Goal: Task Accomplishment & Management: Complete application form

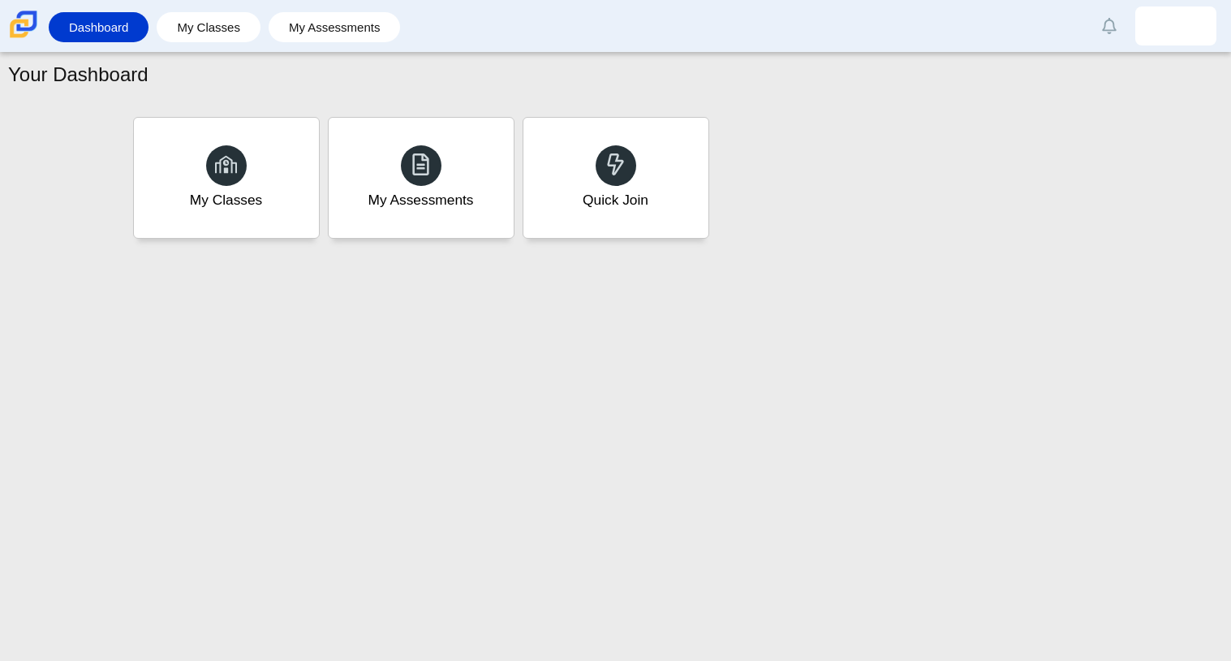
click at [380, 1] on div "Dashboard My Classes My Assessments Alerts Loading… Show all [PERSON_NAME] Pref…" at bounding box center [615, 26] width 1231 height 52
click at [554, 162] on div "Quick Join" at bounding box center [615, 177] width 192 height 125
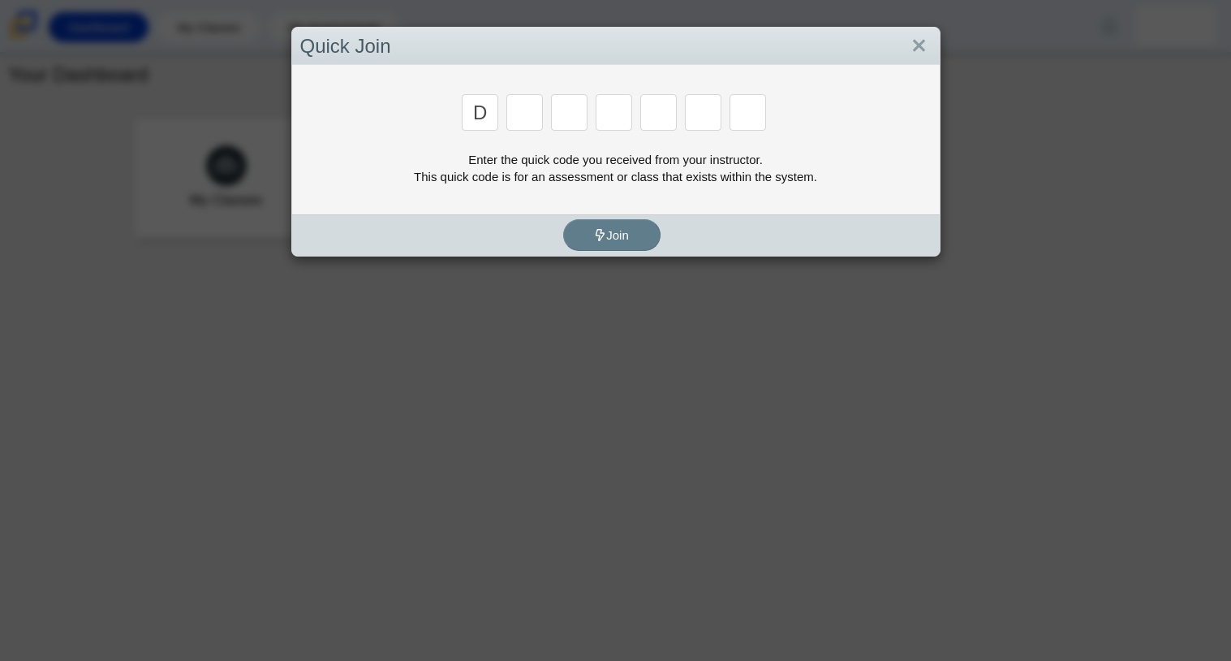
type input "d"
type input "a"
type input "w"
type input "m"
type input "n"
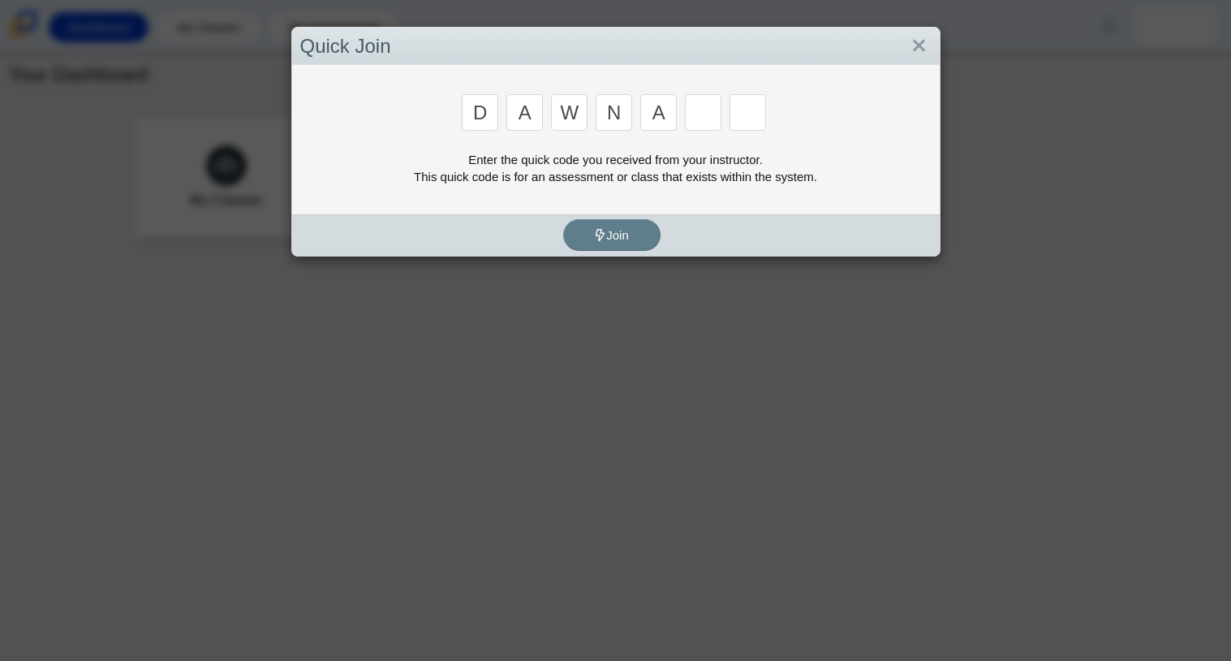
type input "a"
type input "y"
type input "3"
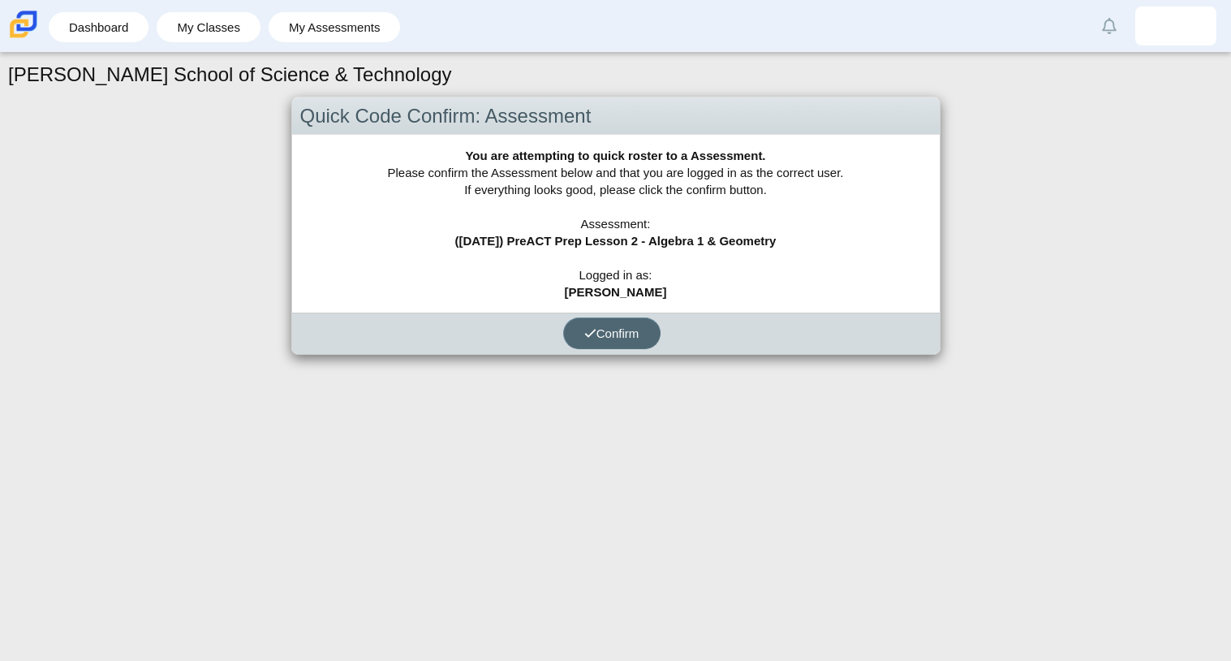
click at [640, 322] on button "Confirm" at bounding box center [611, 333] width 97 height 32
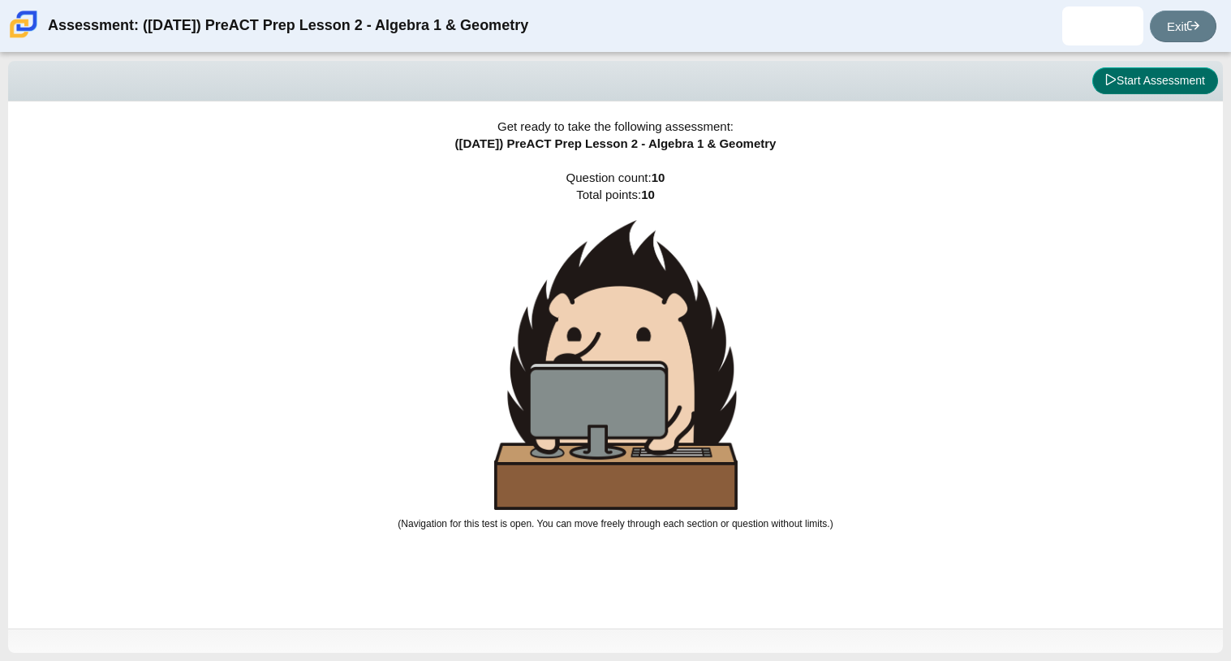
click at [1138, 88] on button "Start Assessment" at bounding box center [1156, 81] width 126 height 28
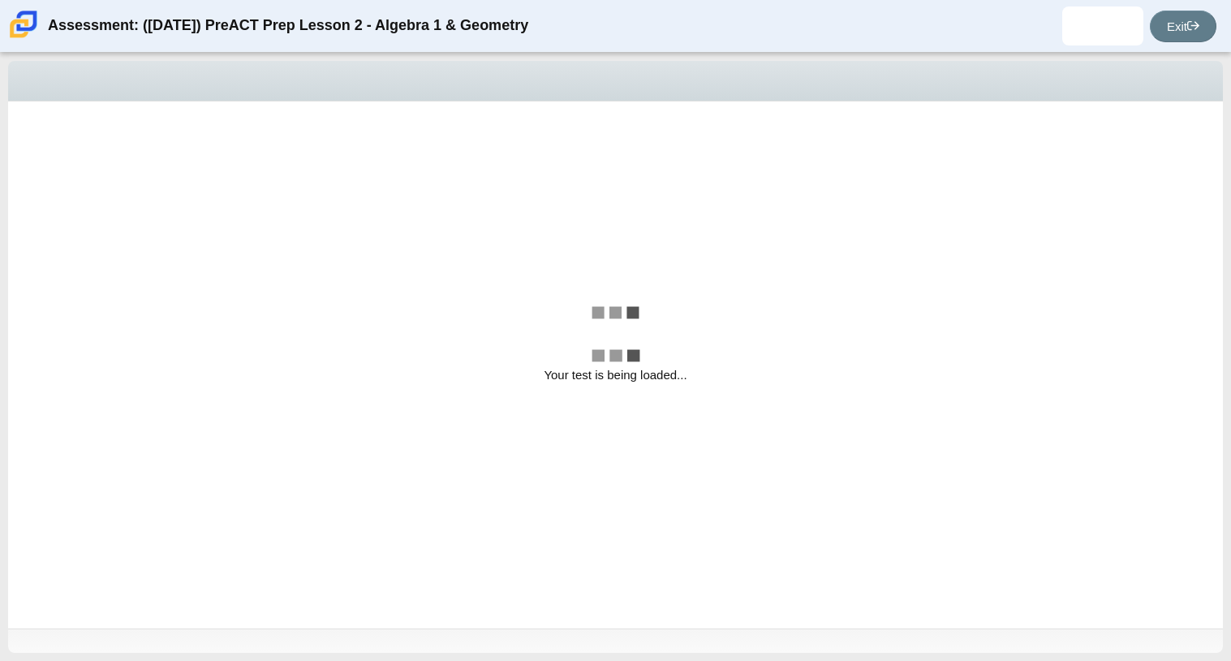
select select "ce81fe10-bf29-4b5e-8bd7-4f47f2fed4d8"
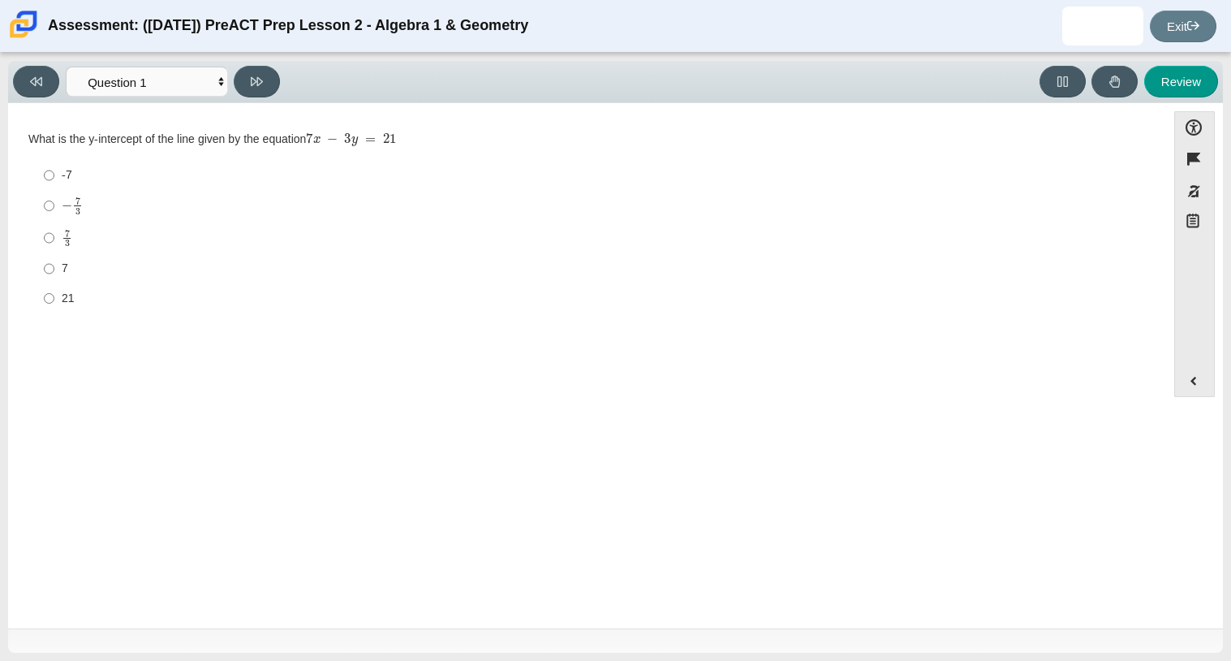
click at [67, 271] on div "7" at bounding box center [600, 269] width 1076 height 16
click at [54, 271] on input "7 7" at bounding box center [49, 268] width 11 height 29
radio input "true"
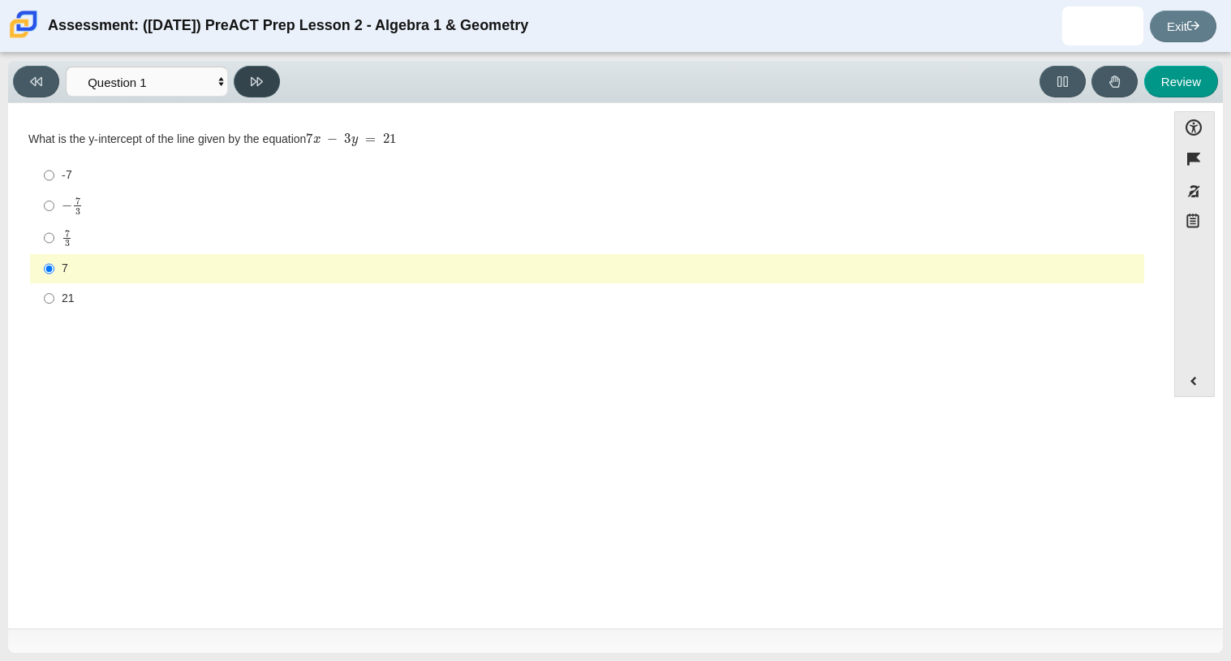
click at [252, 75] on icon at bounding box center [257, 81] width 12 height 12
select select "96b71634-eacb-4f7e-8aef-411727d9bcba"
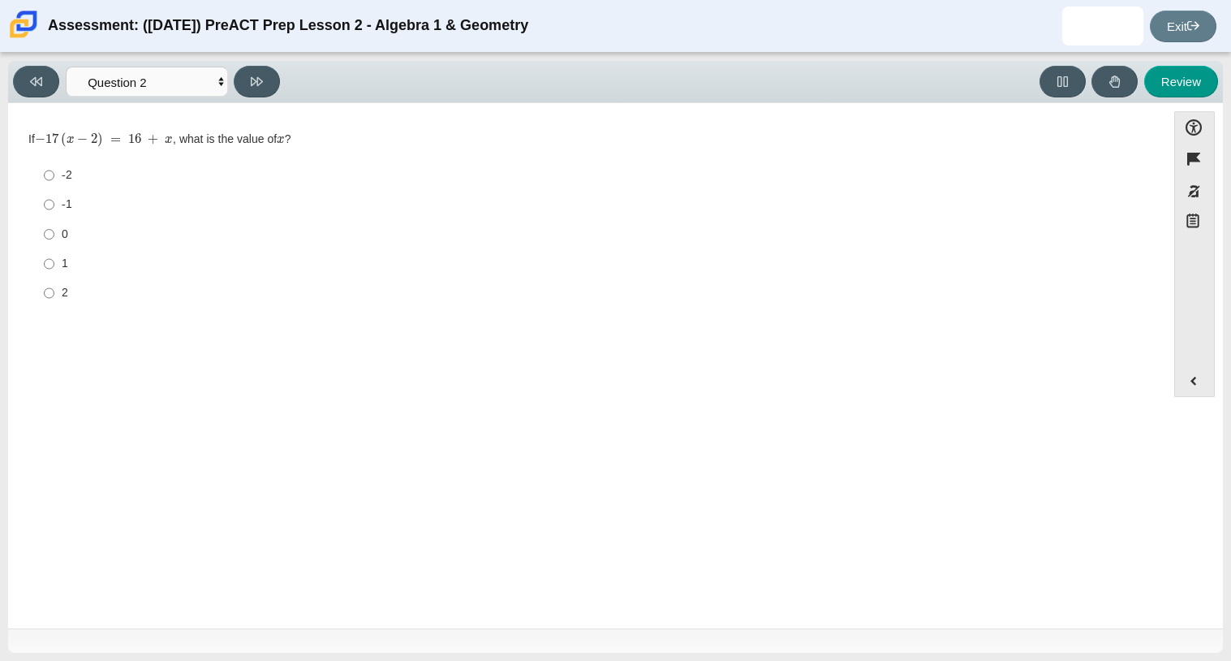
click at [62, 283] on label "2 2" at bounding box center [588, 292] width 1112 height 29
click at [54, 283] on input "2 2" at bounding box center [49, 292] width 11 height 29
radio input "true"
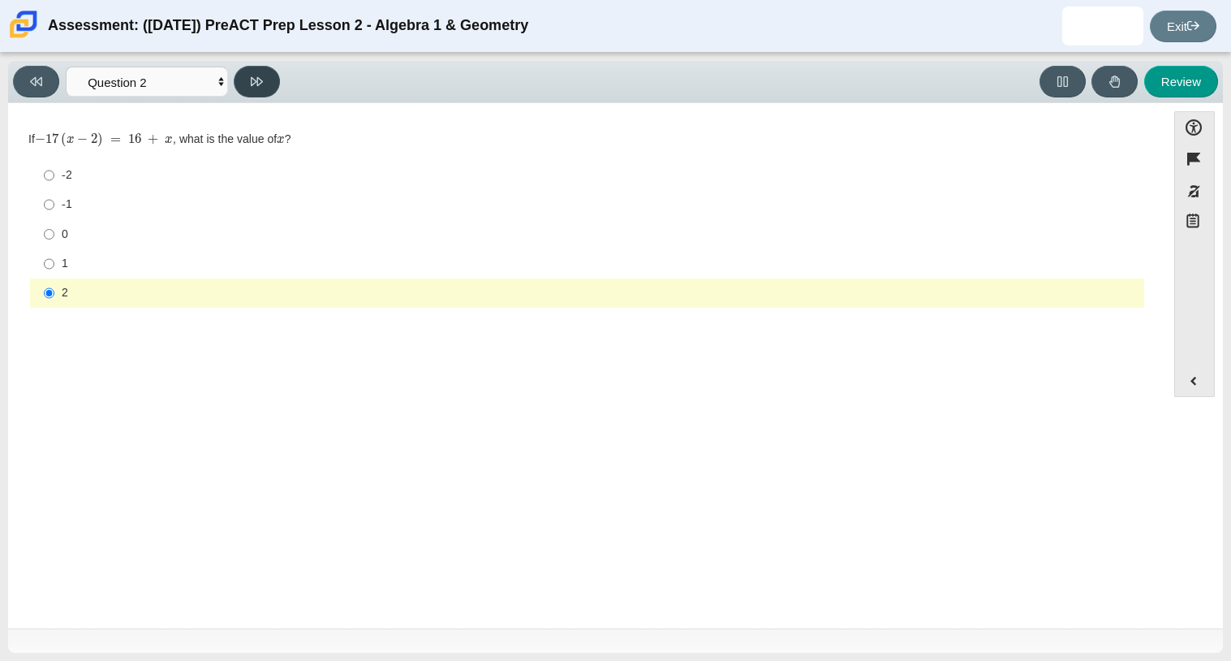
click at [255, 69] on button at bounding box center [257, 82] width 46 height 32
select select "ed62e223-81bd-4cbf-ab48-ab975844bd1f"
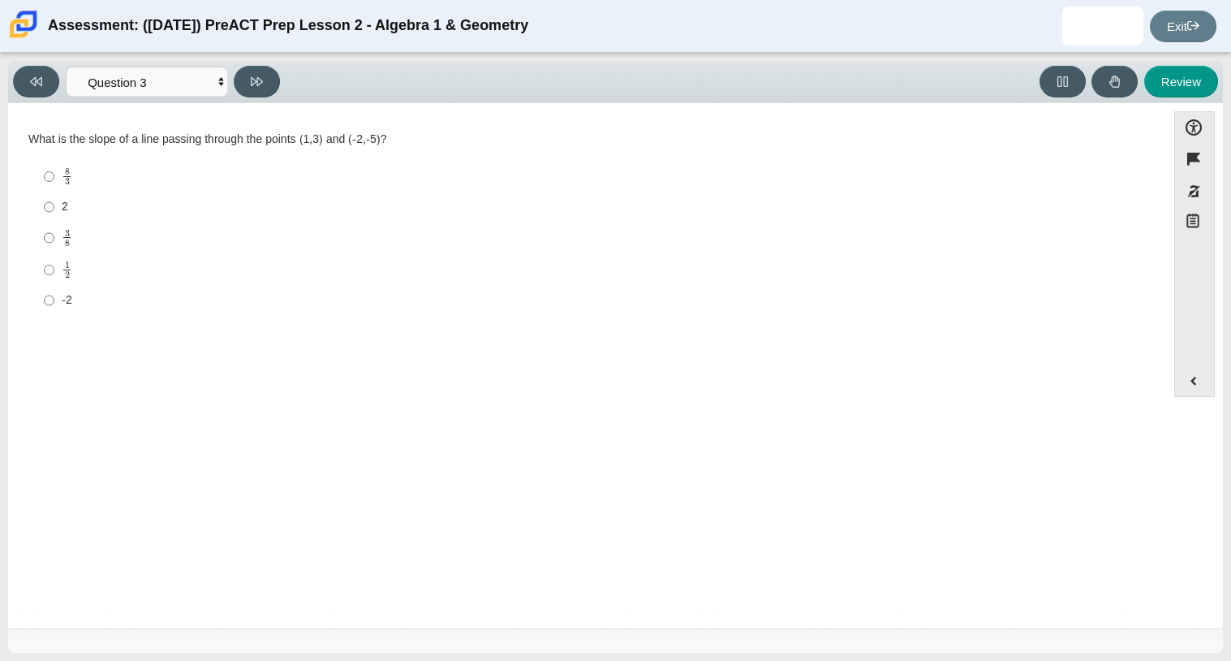
click at [250, 186] on div "8 3" at bounding box center [600, 176] width 1076 height 19
click at [54, 186] on input "8 3 8 thirds" at bounding box center [49, 177] width 11 height 32
radio input "true"
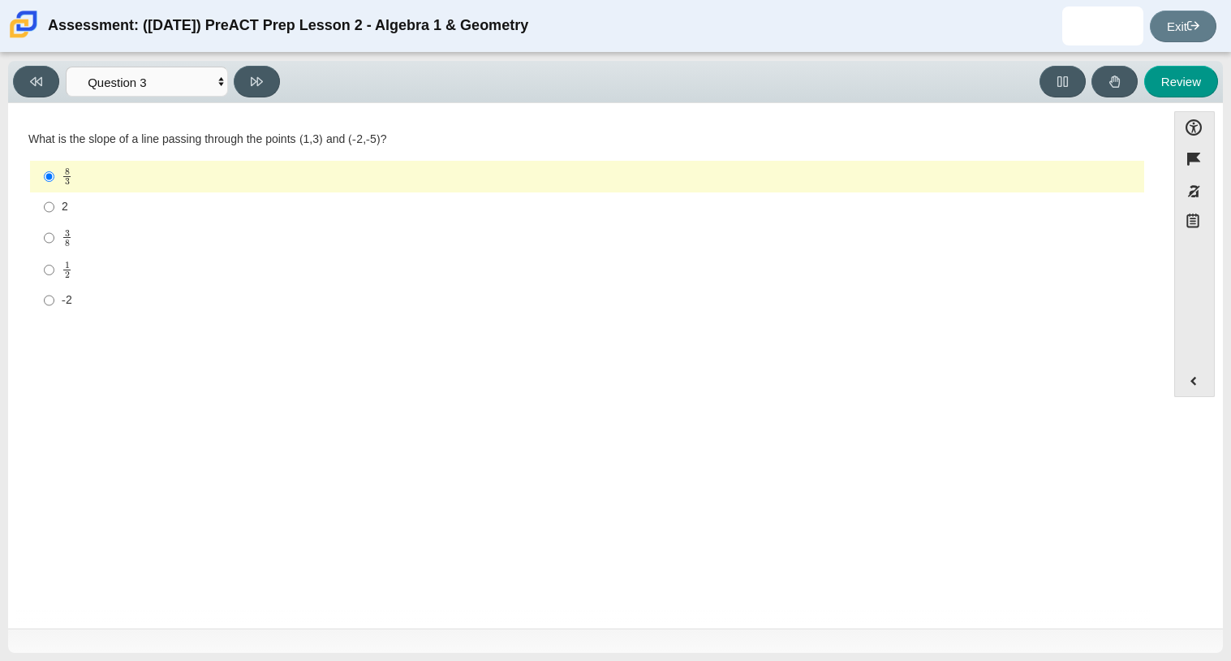
drag, startPoint x: 236, startPoint y: 177, endPoint x: 232, endPoint y: 168, distance: 9.8
click at [232, 168] on div "8 3" at bounding box center [600, 176] width 1076 height 19
click at [54, 168] on input "8 3 8 thirds" at bounding box center [49, 177] width 11 height 32
click at [261, 72] on button at bounding box center [257, 82] width 46 height 32
select select "210571de-36a6-4d8e-a361-ceff8ef801dc"
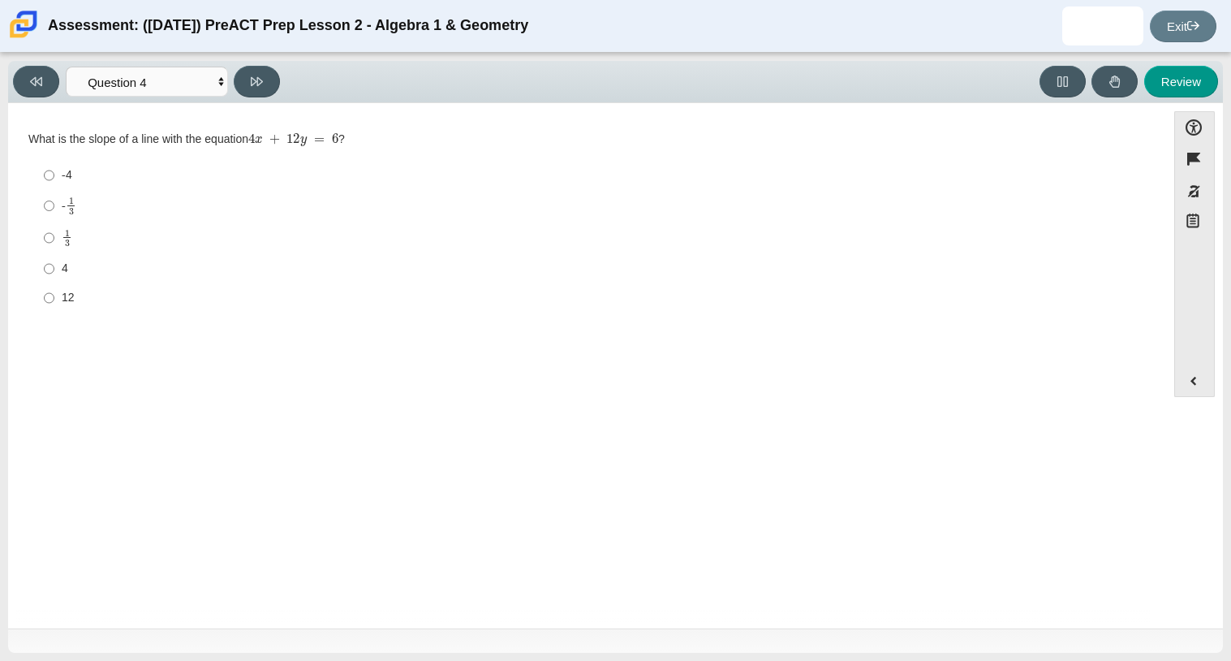
click at [75, 269] on div "4" at bounding box center [600, 269] width 1076 height 16
click at [54, 269] on input "4 4" at bounding box center [49, 268] width 11 height 29
radio input "true"
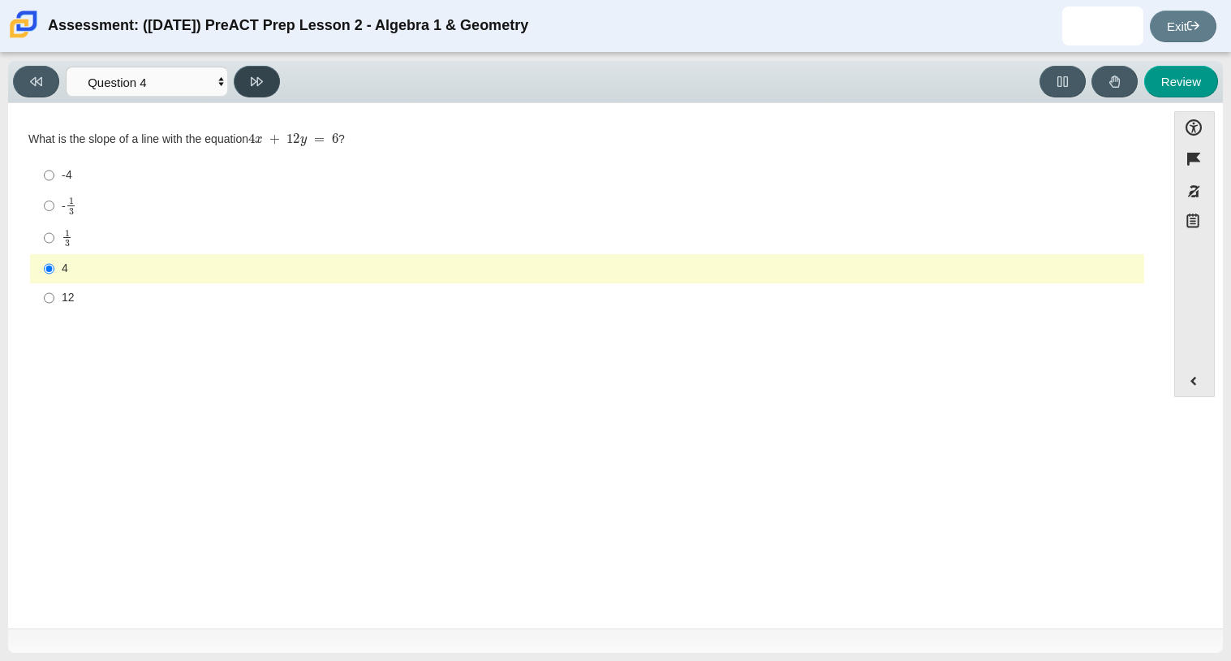
click at [245, 84] on button at bounding box center [257, 82] width 46 height 32
select select "bbf5d072-3e0b-44c4-9a12-6e7c9033f65b"
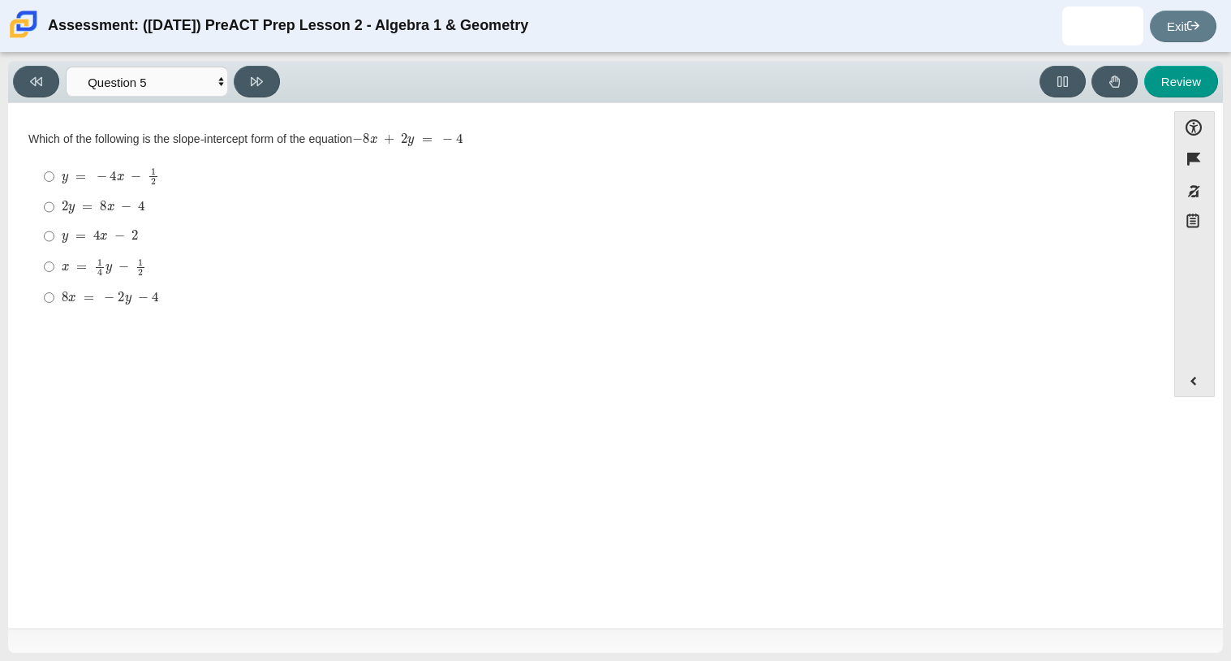
click at [140, 209] on mjx-c "Assessment items" at bounding box center [141, 205] width 6 height 9
click at [54, 209] on input "2 y = 8 x − 4 2 y = 8 x − 4" at bounding box center [49, 206] width 11 height 29
radio input "true"
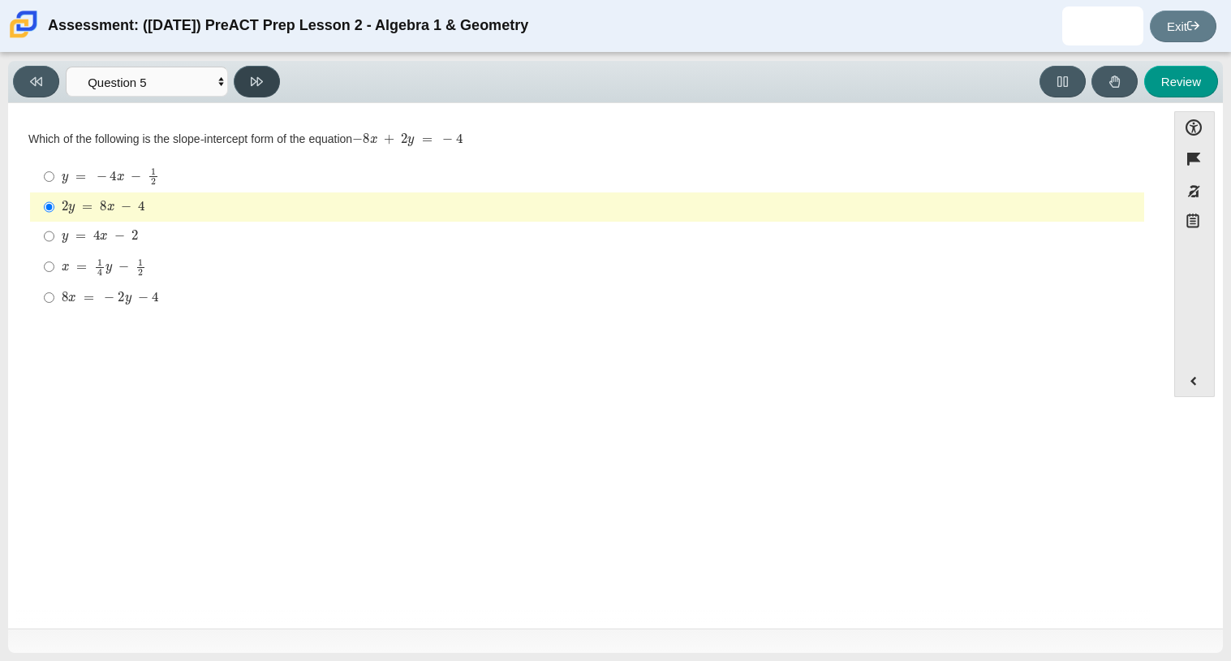
click at [246, 96] on button at bounding box center [257, 82] width 46 height 32
select select "489dcffd-4e6a-49cf-a9d6-ad1d4a911a4e"
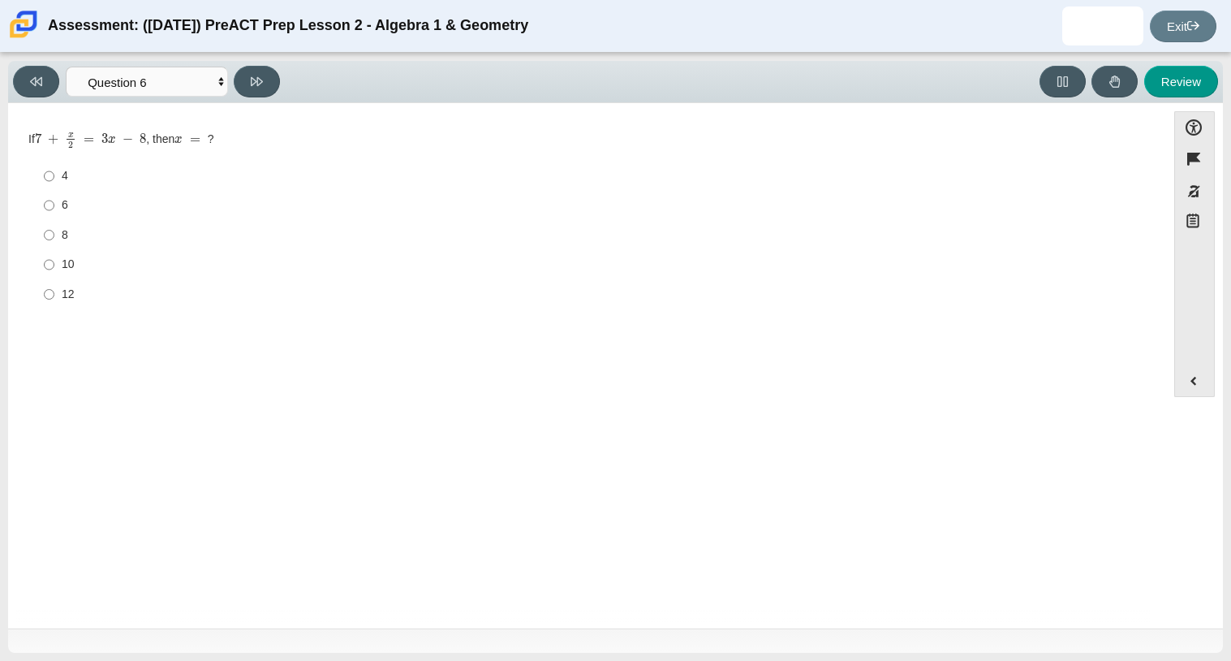
click at [67, 175] on div "4" at bounding box center [600, 176] width 1076 height 16
click at [54, 175] on input "4 4" at bounding box center [49, 176] width 11 height 29
radio input "true"
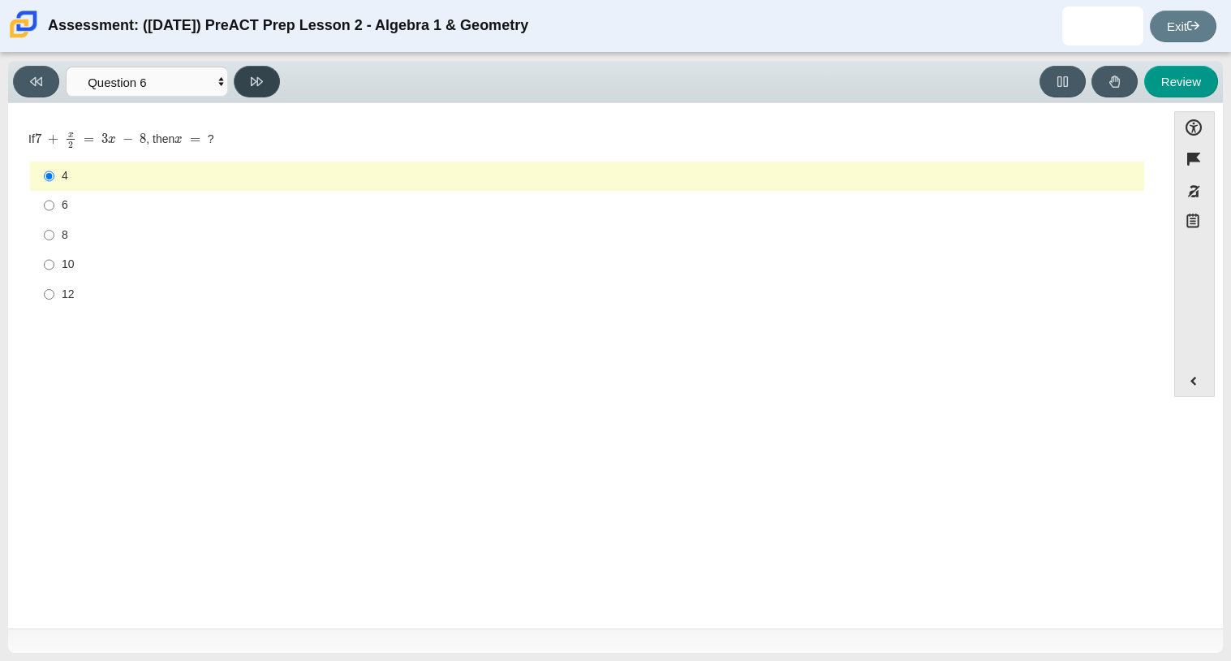
click at [250, 90] on button at bounding box center [257, 82] width 46 height 32
select select "ec95ace6-bebc-42b8-9428-40567494d4da"
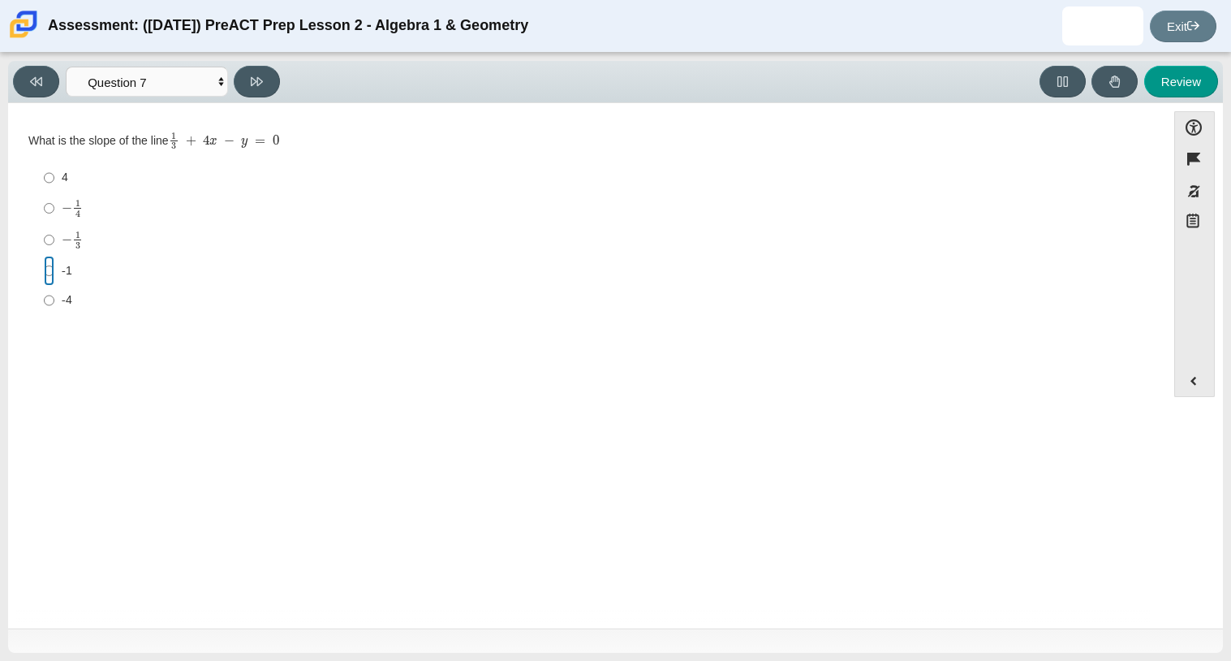
click at [44, 273] on input "-1 -1" at bounding box center [49, 270] width 11 height 29
radio input "true"
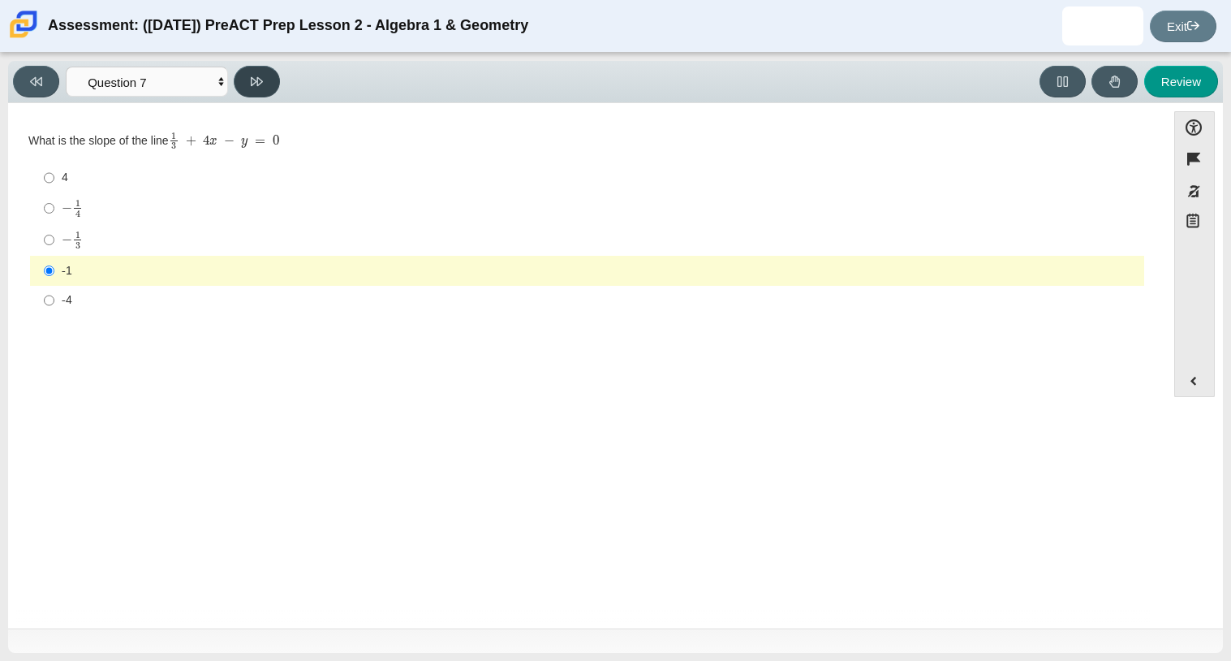
click at [271, 76] on button at bounding box center [257, 82] width 46 height 32
select select "89427bb7-e313-4f00-988f-8b8255897029"
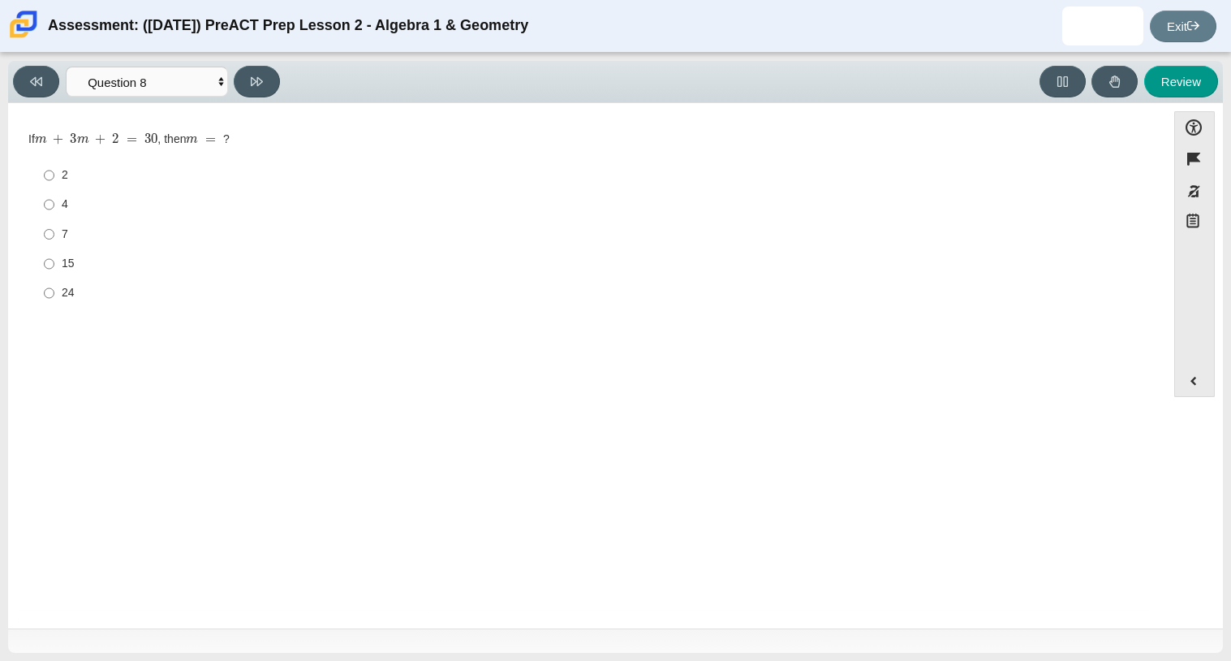
click at [63, 237] on div "7" at bounding box center [600, 234] width 1076 height 16
click at [54, 237] on input "7 7" at bounding box center [49, 233] width 11 height 29
radio input "true"
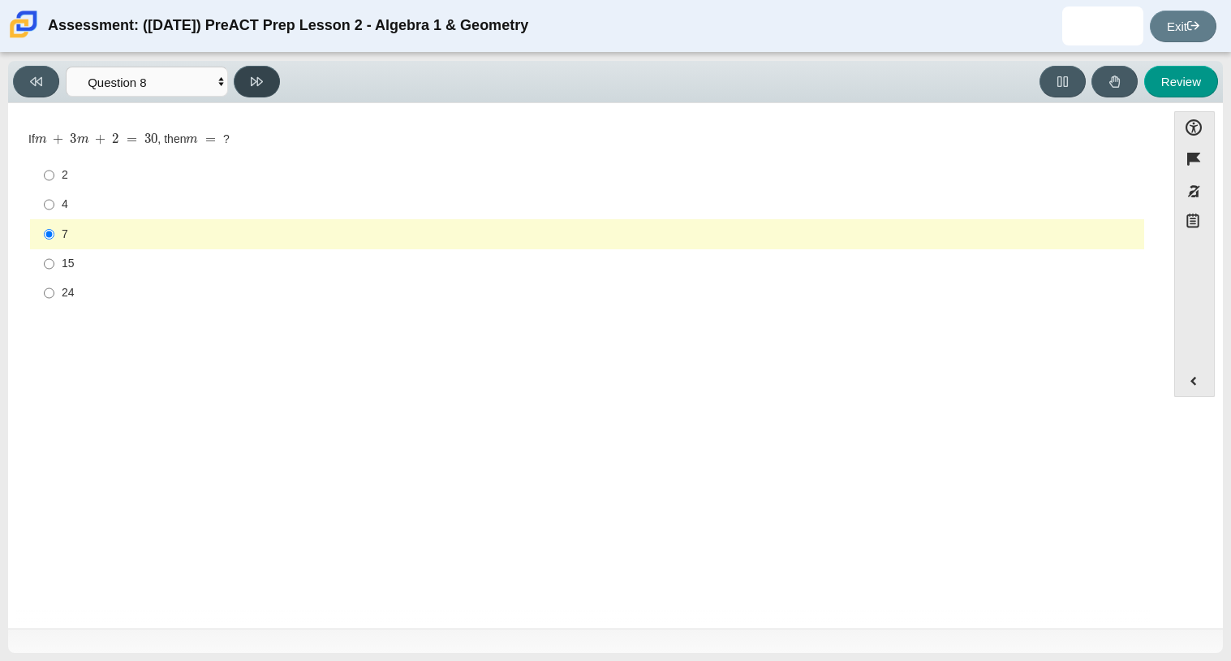
click at [247, 88] on button at bounding box center [257, 82] width 46 height 32
select select "14773eaf-2ca1-47ae-afe7-a624a56f34b3"
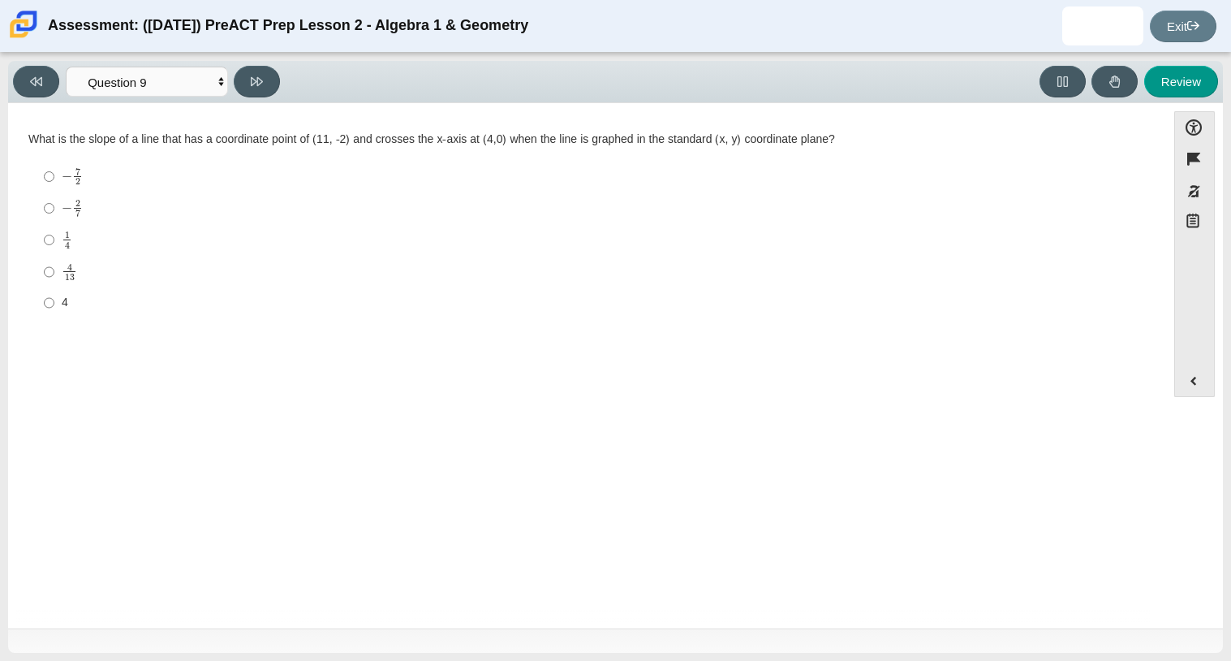
click at [67, 236] on mjx-c "Assessment items" at bounding box center [67, 234] width 5 height 6
click at [54, 236] on input "1 4 1 fourth" at bounding box center [49, 240] width 11 height 32
radio input "true"
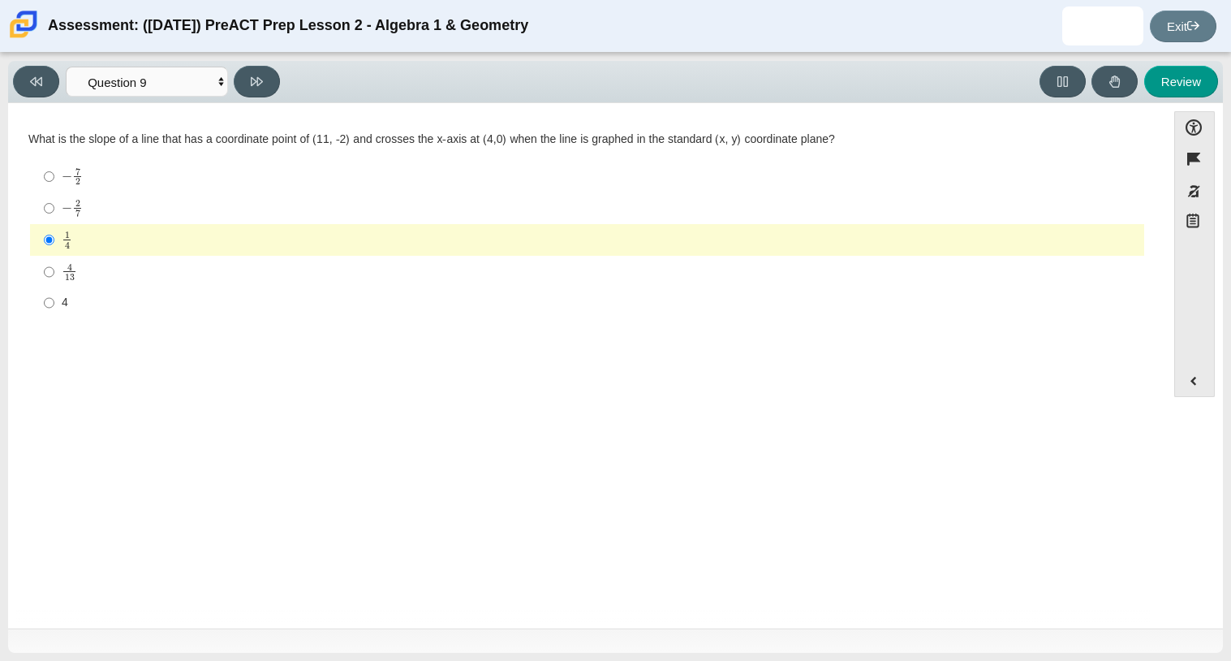
click at [68, 220] on mjx-container "− 2 7" at bounding box center [72, 207] width 21 height 31
click at [54, 220] on input "− 2 7 negative 2 sevenths" at bounding box center [49, 208] width 11 height 32
radio input "true"
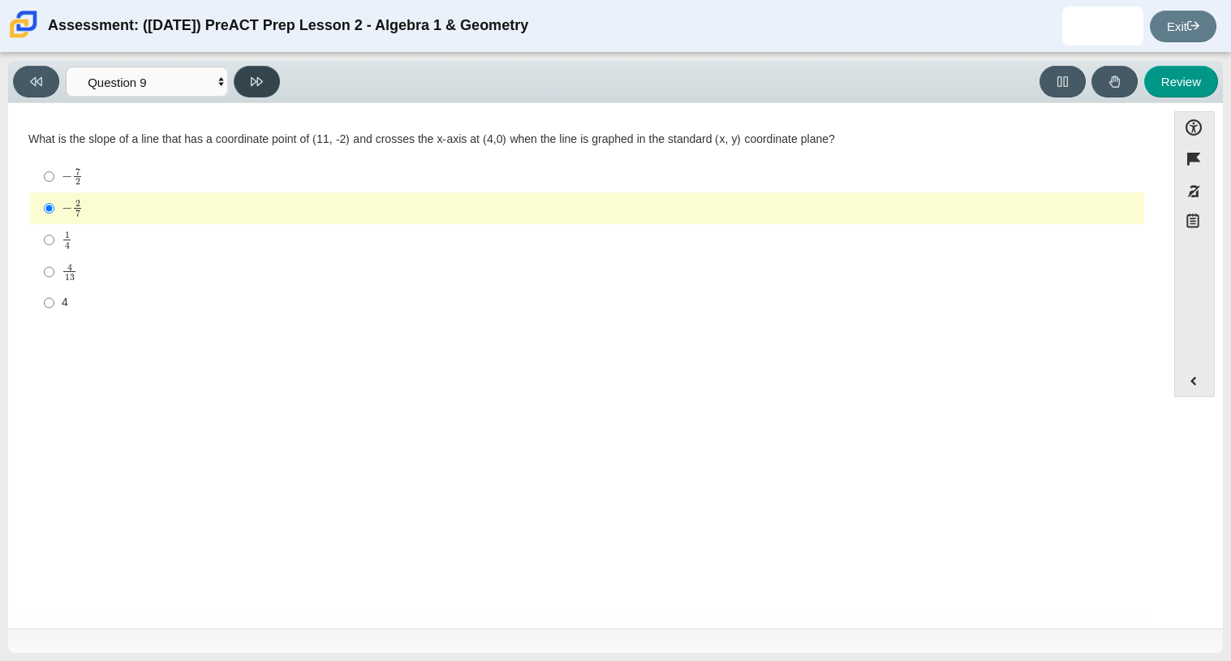
click at [254, 80] on icon at bounding box center [257, 81] width 12 height 12
select select "97f4f5fa-a52e-4fed-af51-565bfcdf47cb"
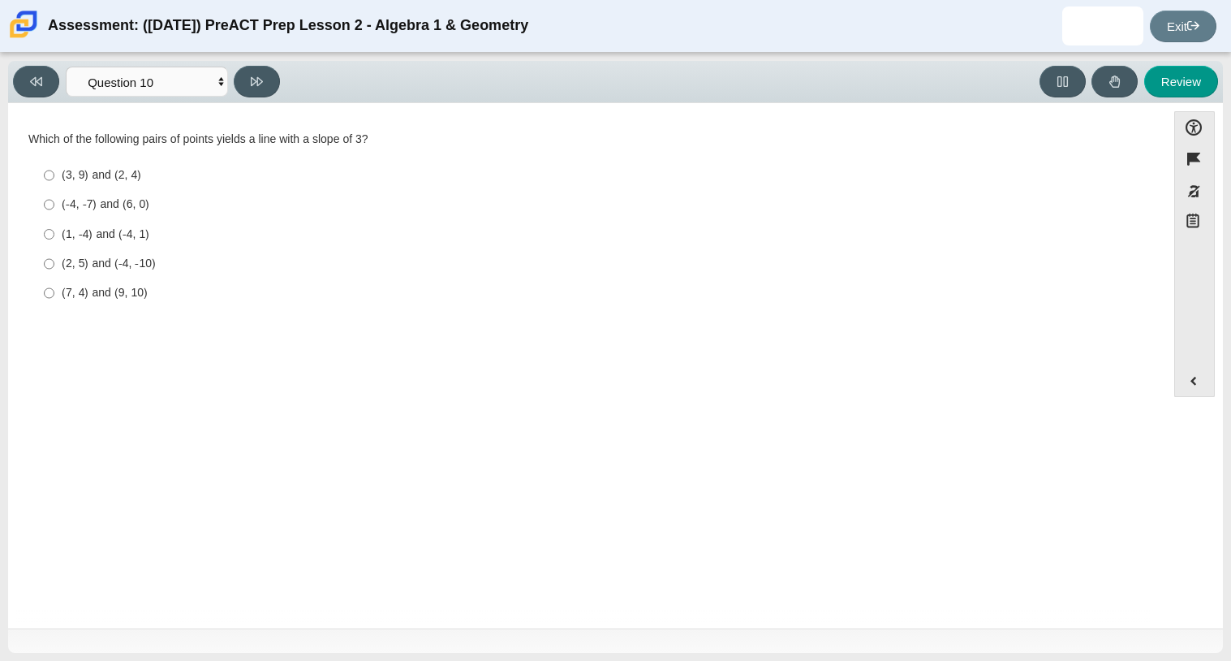
click at [131, 241] on div "(1, -4) and (-4, 1)" at bounding box center [600, 234] width 1076 height 16
click at [54, 241] on input "(1, -4) and (-4, 1) (1, -4) and (-4, 1)" at bounding box center [49, 233] width 11 height 29
radio input "true"
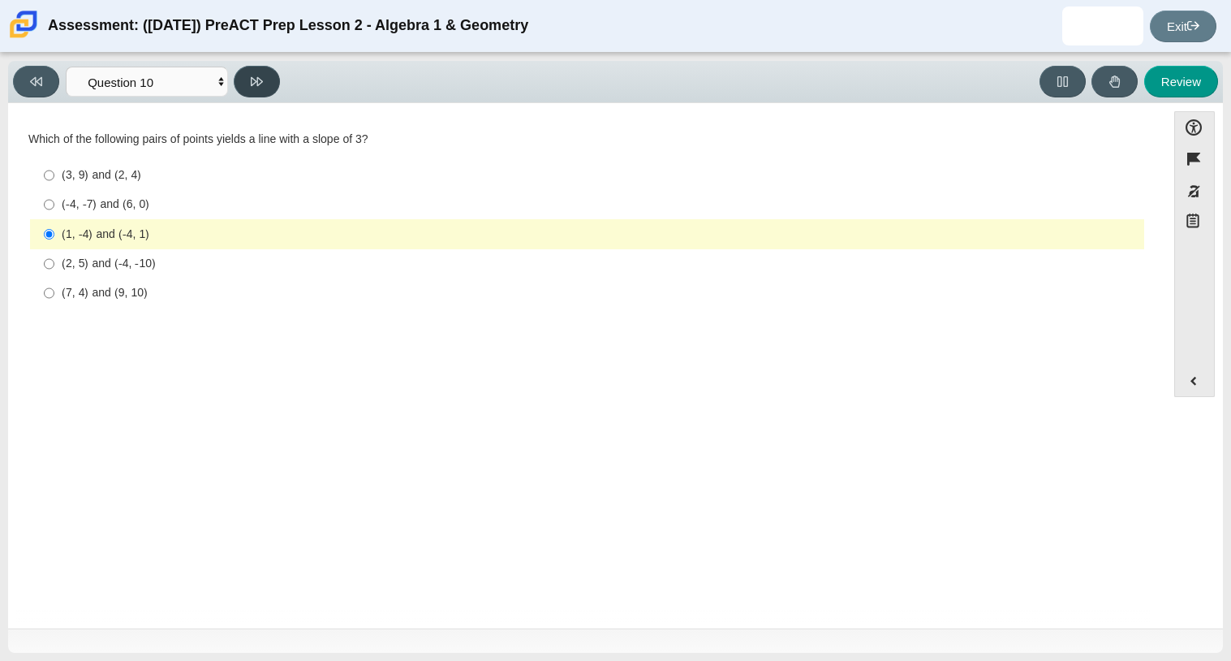
click at [254, 80] on icon at bounding box center [257, 81] width 12 height 12
select select "review"
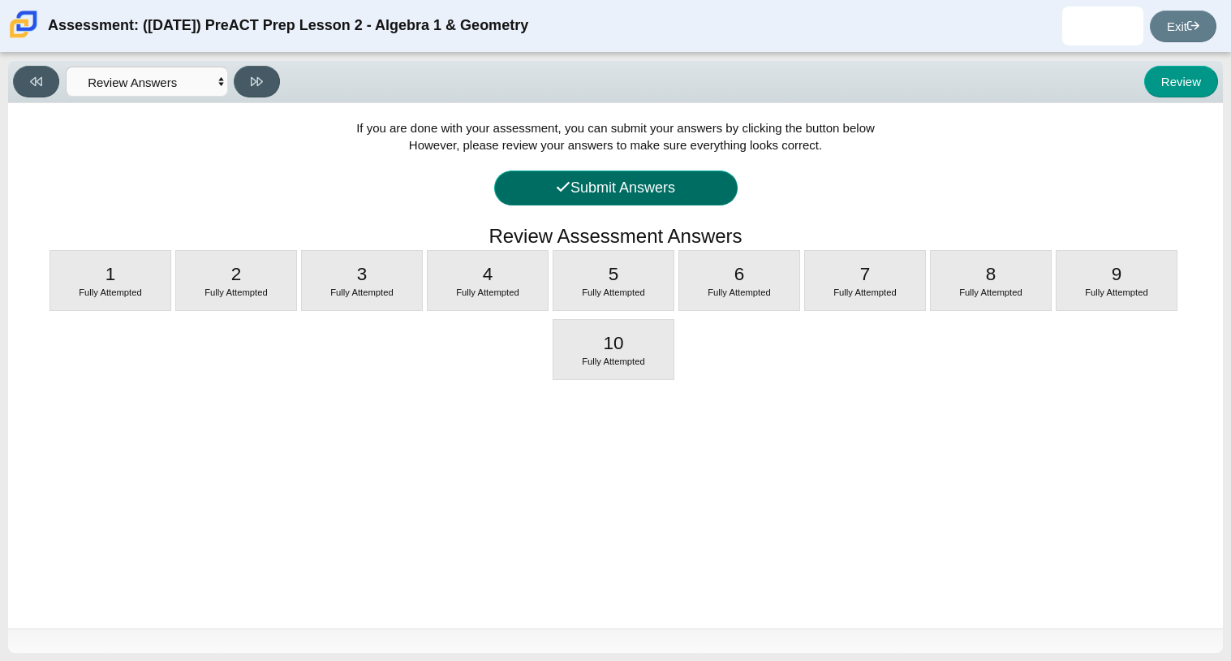
click at [588, 180] on button "Submit Answers" at bounding box center [616, 187] width 244 height 35
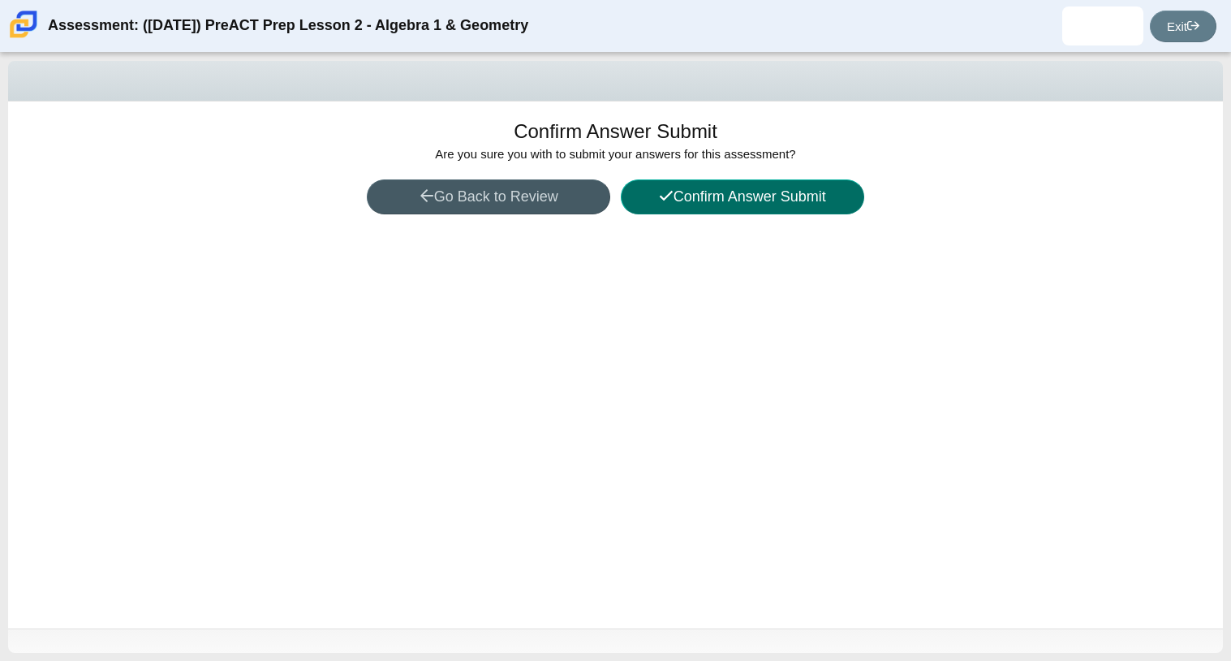
click at [641, 189] on button "Confirm Answer Submit" at bounding box center [743, 196] width 244 height 35
